Goal: Find specific page/section: Find specific page/section

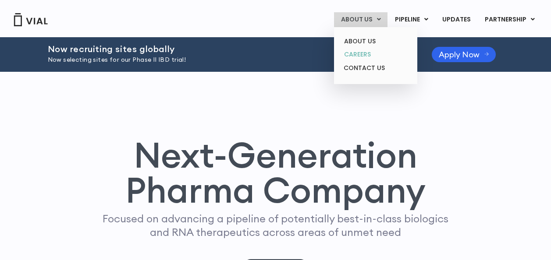
click at [364, 52] on link "CAREERS" at bounding box center [375, 55] width 77 height 14
